Goal: Transaction & Acquisition: Purchase product/service

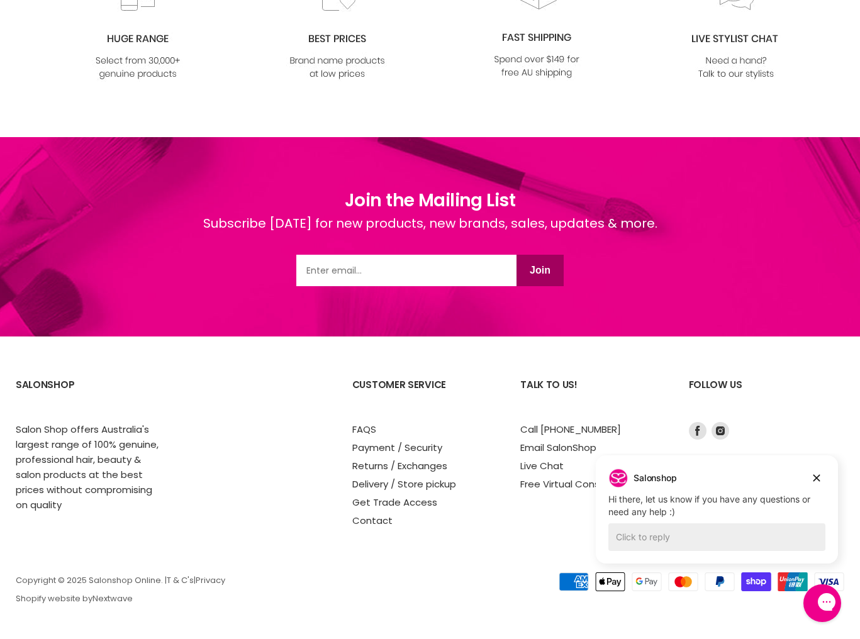
scroll to position [1500, 0]
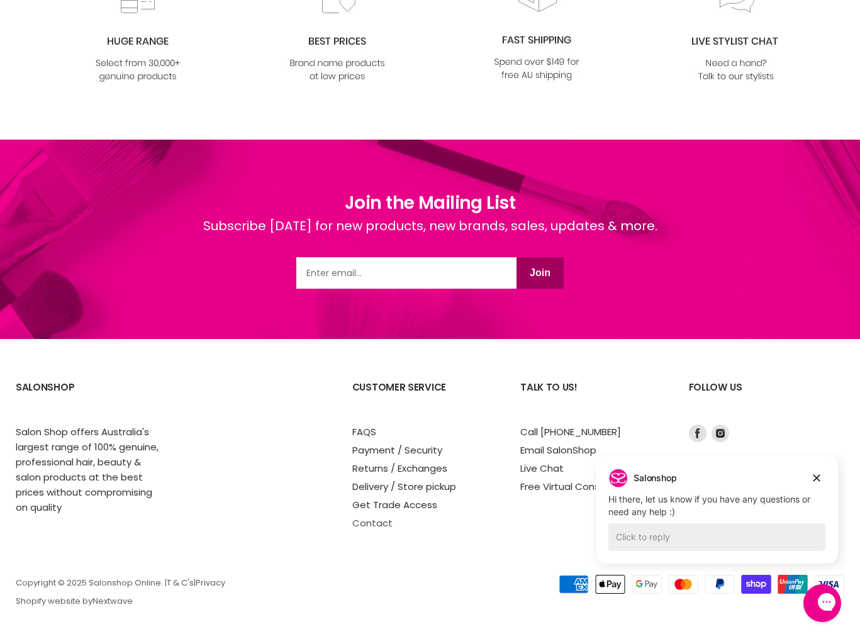
click at [373, 524] on link "Contact" at bounding box center [372, 523] width 40 height 13
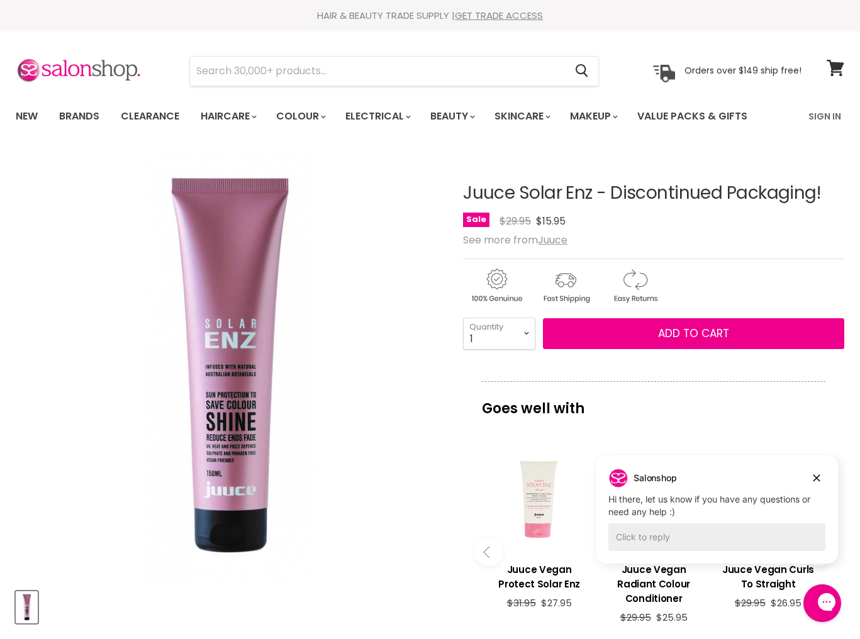
scroll to position [0, 0]
select select "2"
type input "2"
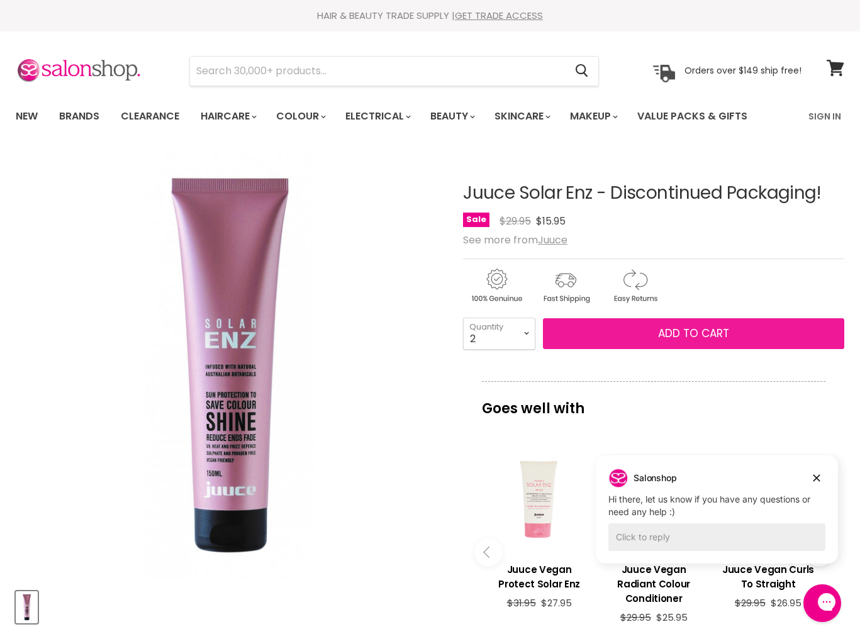
click at [616, 329] on button "Add to cart" at bounding box center [693, 333] width 301 height 31
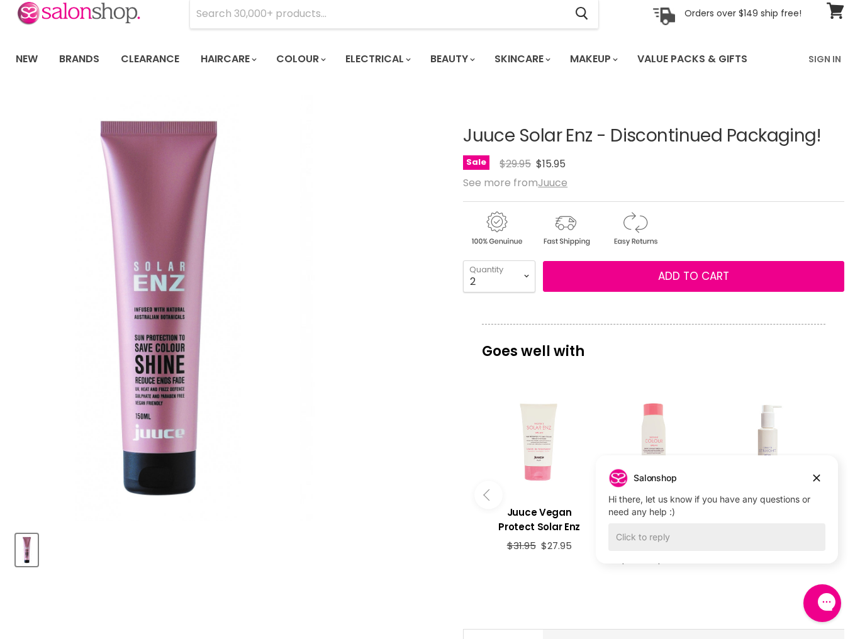
scroll to position [57, 0]
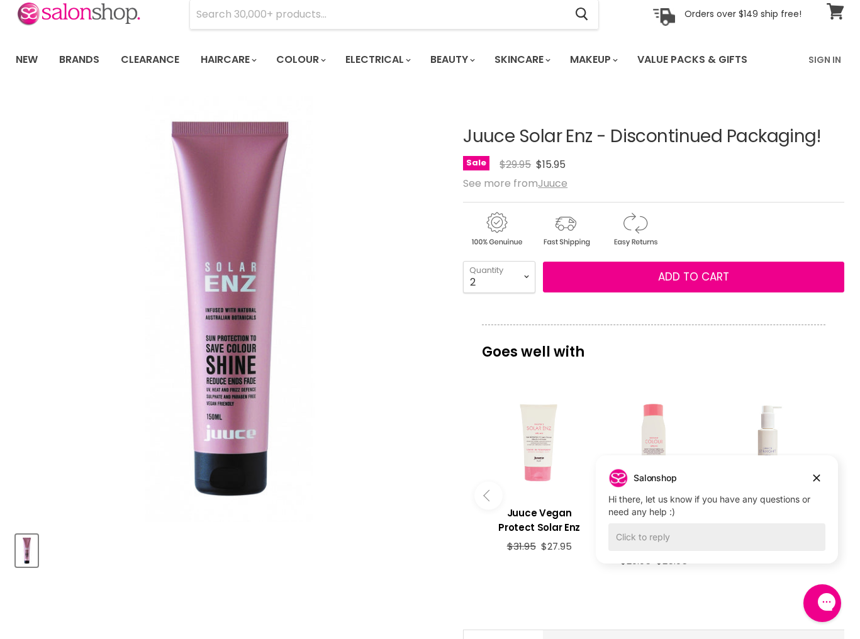
click at [838, 7] on span at bounding box center [844, 4] width 14 height 14
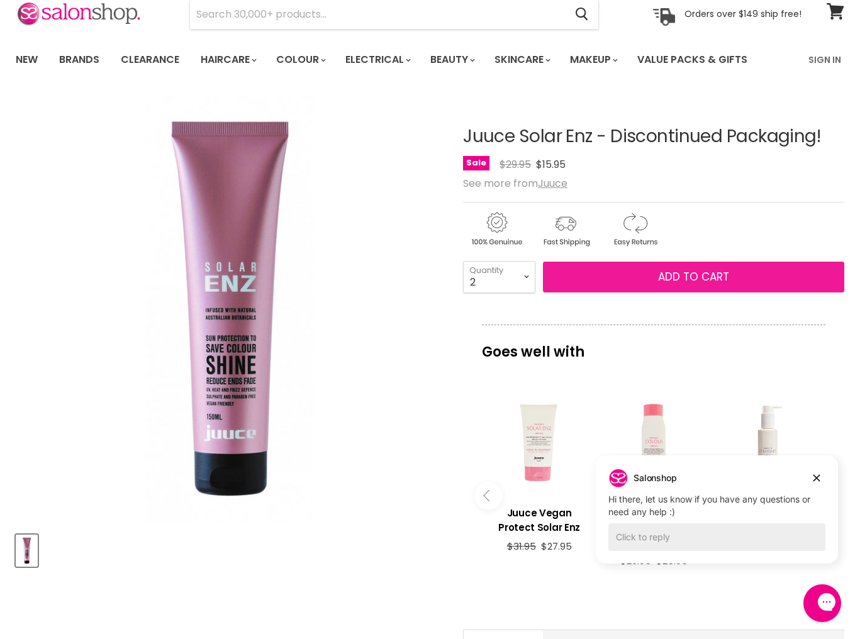
click at [644, 286] on button "Add to cart" at bounding box center [693, 277] width 301 height 31
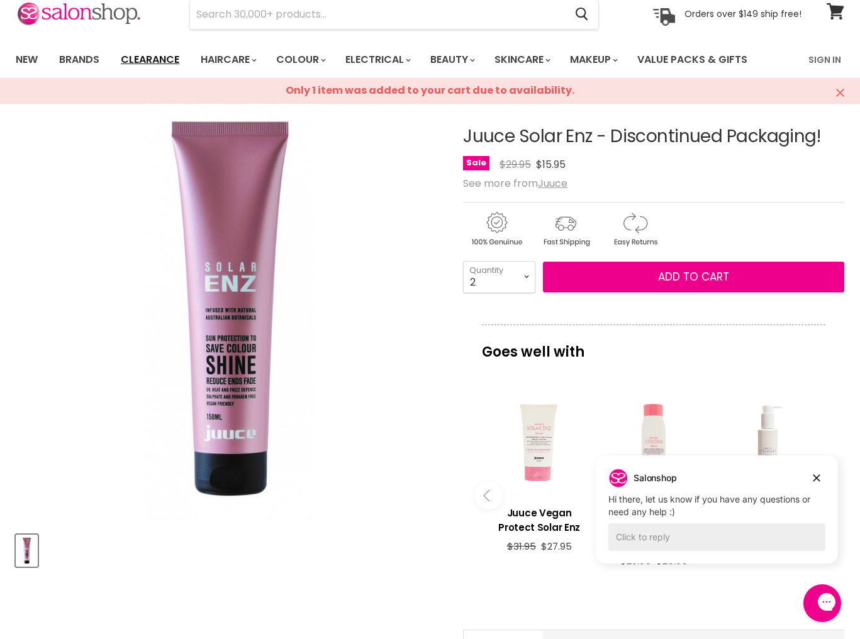
click at [147, 57] on link "Clearance" at bounding box center [149, 60] width 77 height 26
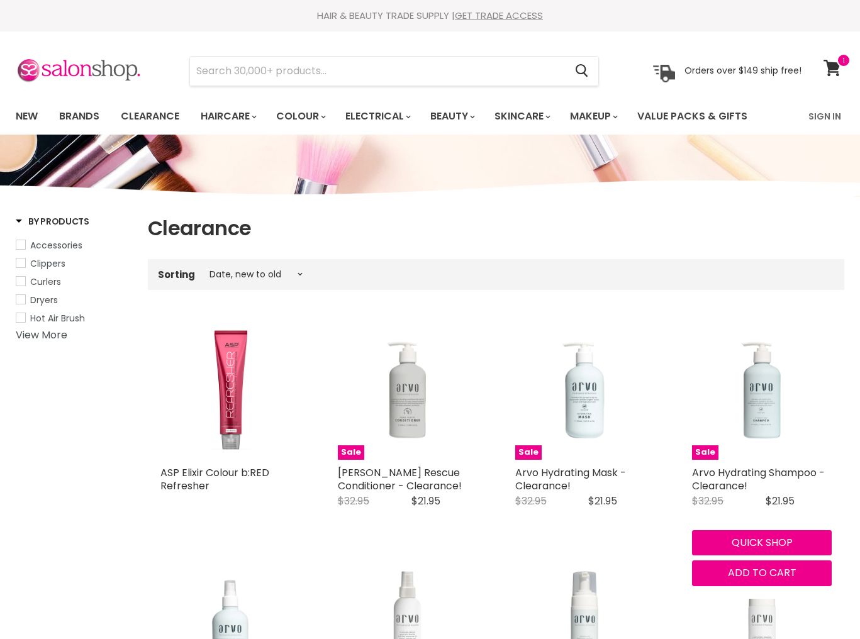
select select "created-descending"
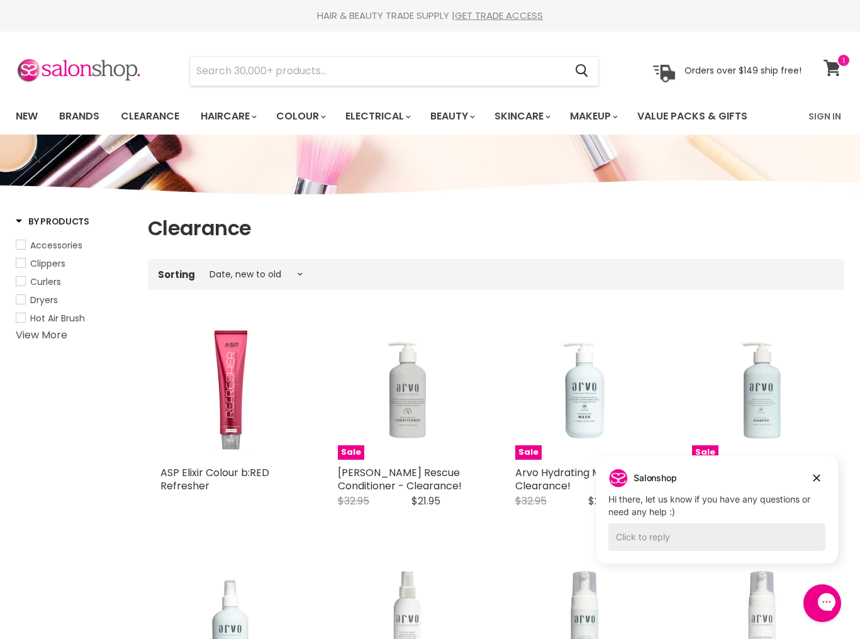
click at [835, 65] on icon at bounding box center [832, 68] width 17 height 16
